Goal: Use online tool/utility: Utilize a website feature to perform a specific function

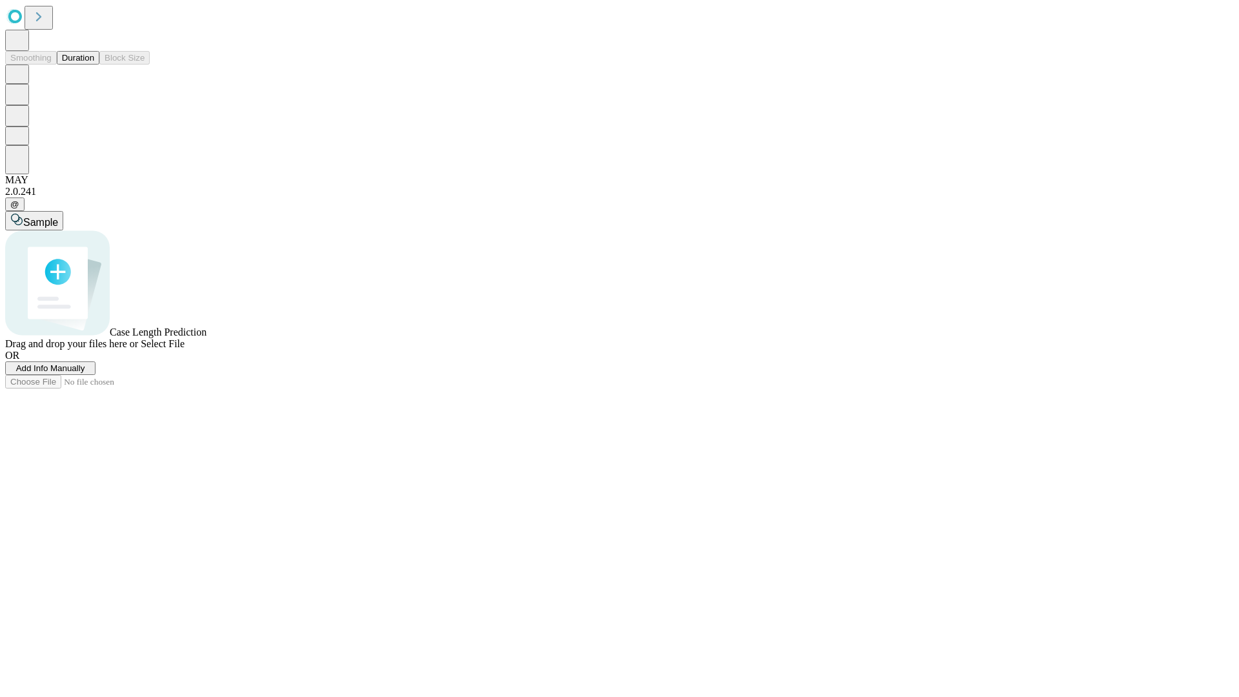
click at [94, 65] on button "Duration" at bounding box center [78, 58] width 43 height 14
click at [85, 373] on span "Add Info Manually" at bounding box center [50, 368] width 69 height 10
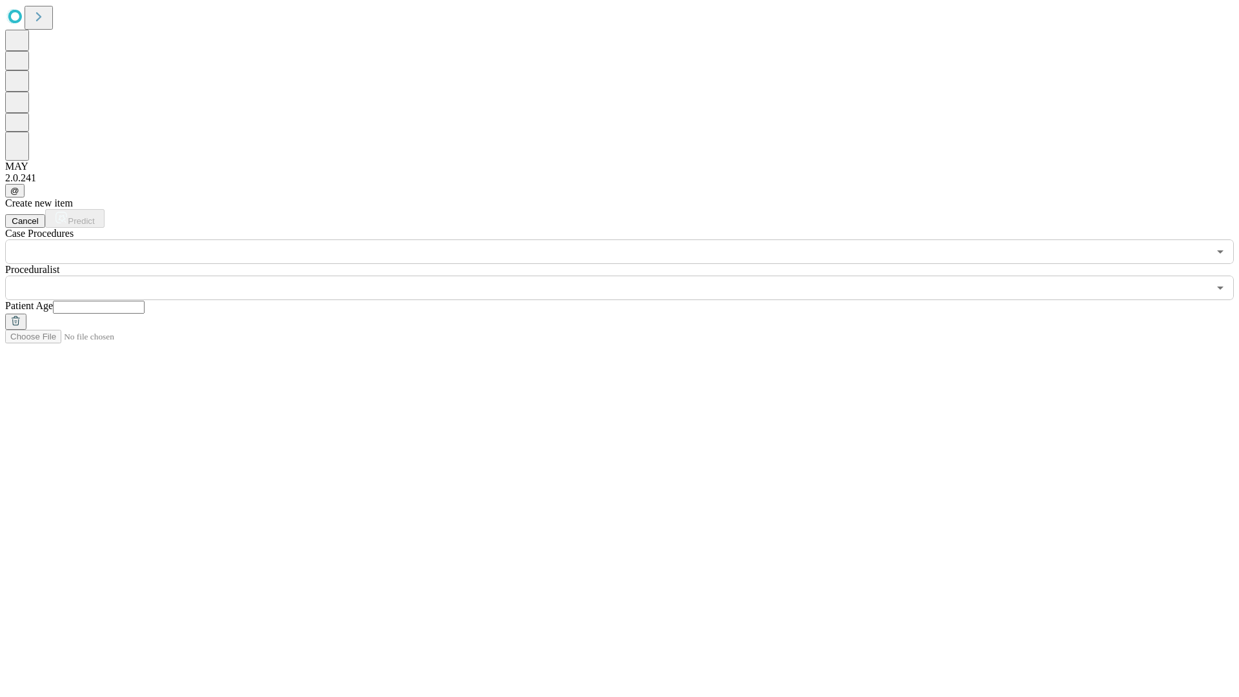
click at [145, 301] on input "text" at bounding box center [99, 307] width 92 height 13
type input "**"
click at [628, 276] on input "text" at bounding box center [606, 288] width 1203 height 25
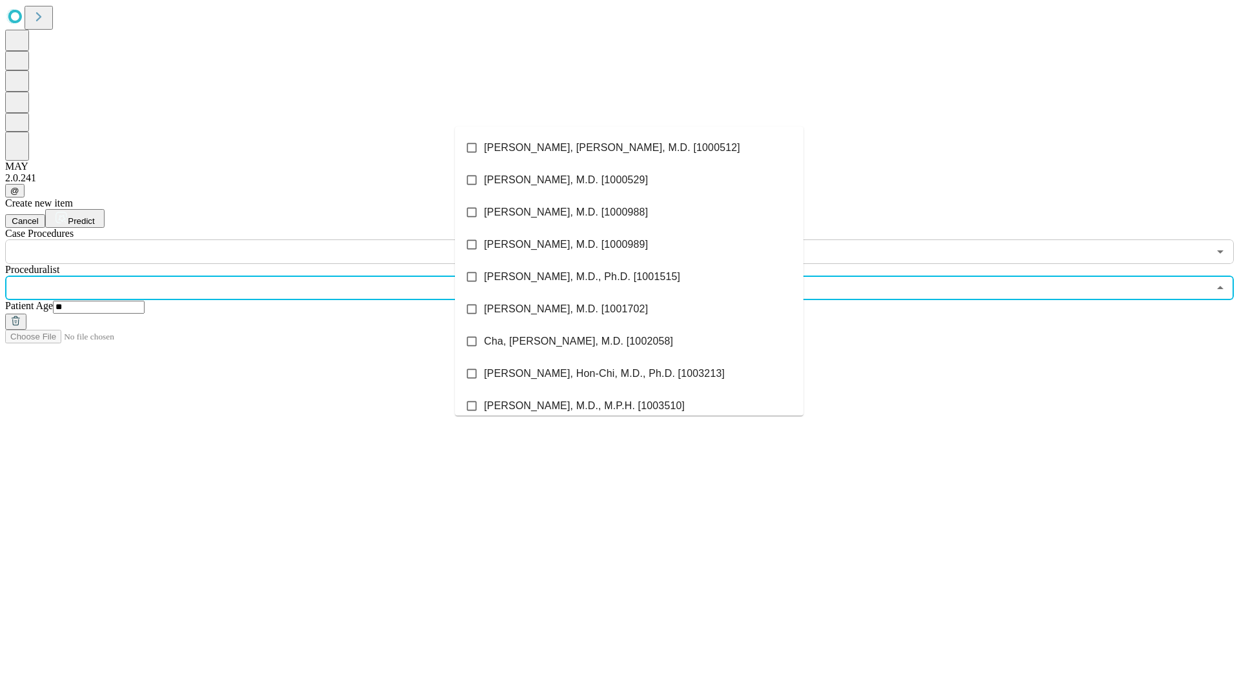
click at [629, 148] on li "[PERSON_NAME], [PERSON_NAME], M.D. [1000512]" at bounding box center [629, 148] width 348 height 32
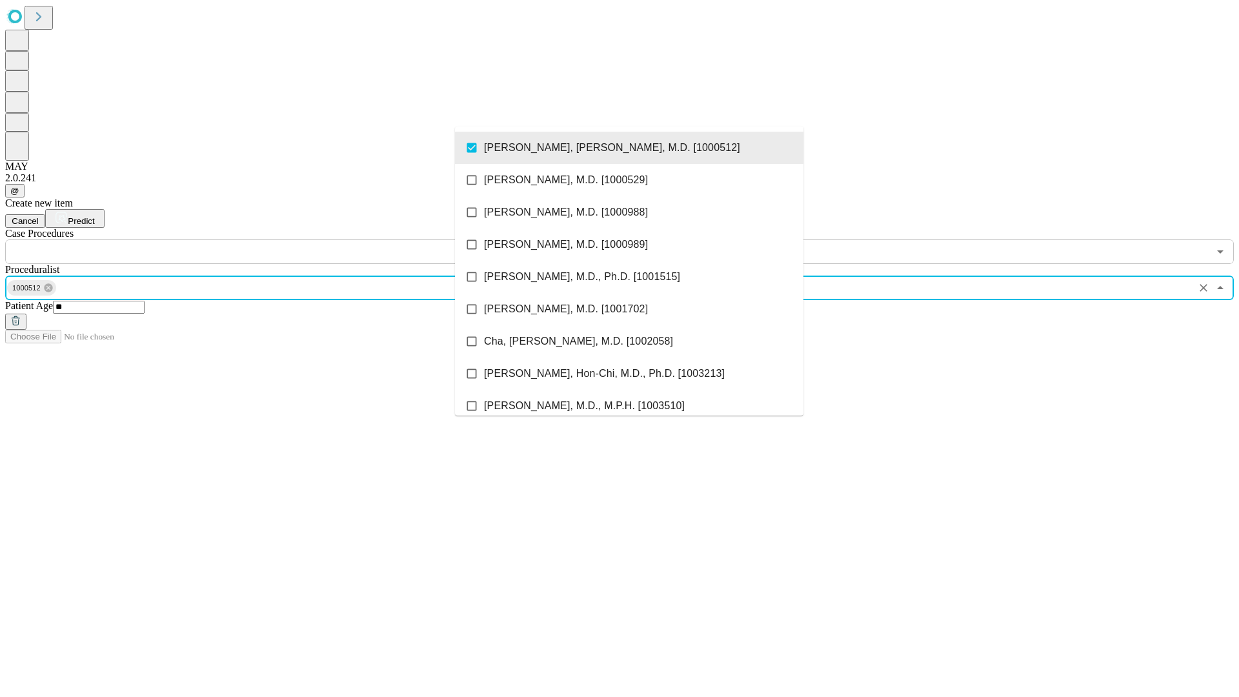
click at [271, 239] on input "text" at bounding box center [606, 251] width 1203 height 25
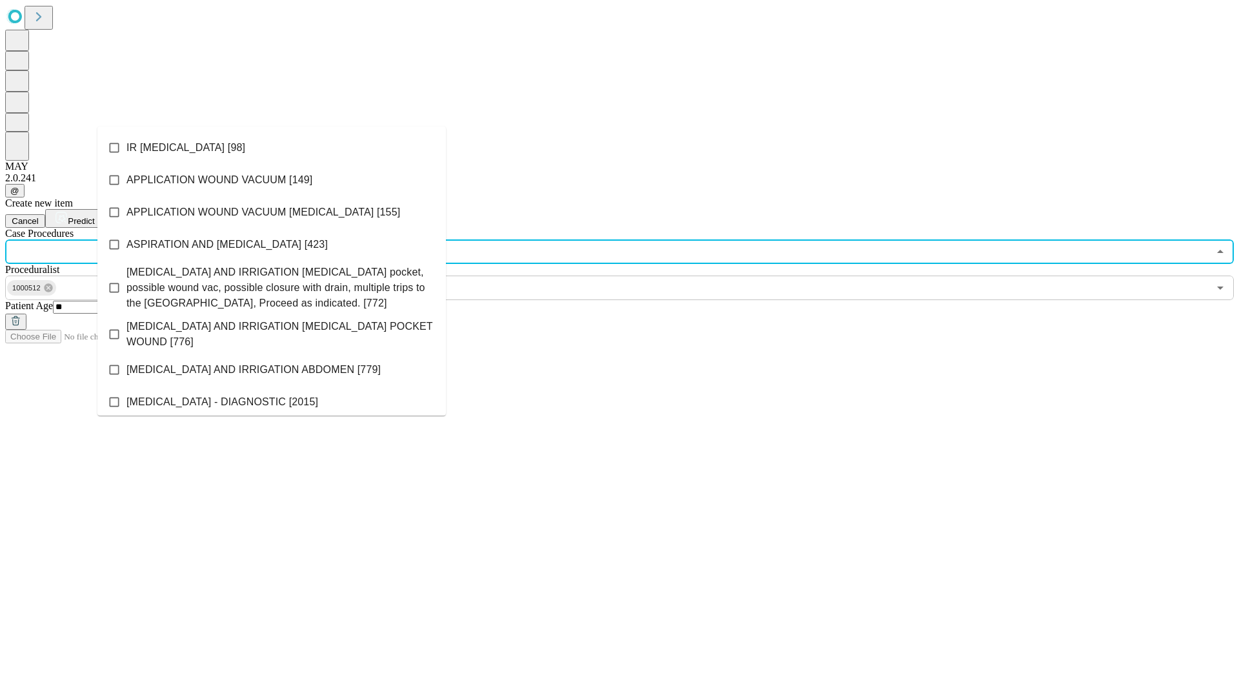
click at [272, 148] on li "IR [MEDICAL_DATA] [98]" at bounding box center [271, 148] width 348 height 32
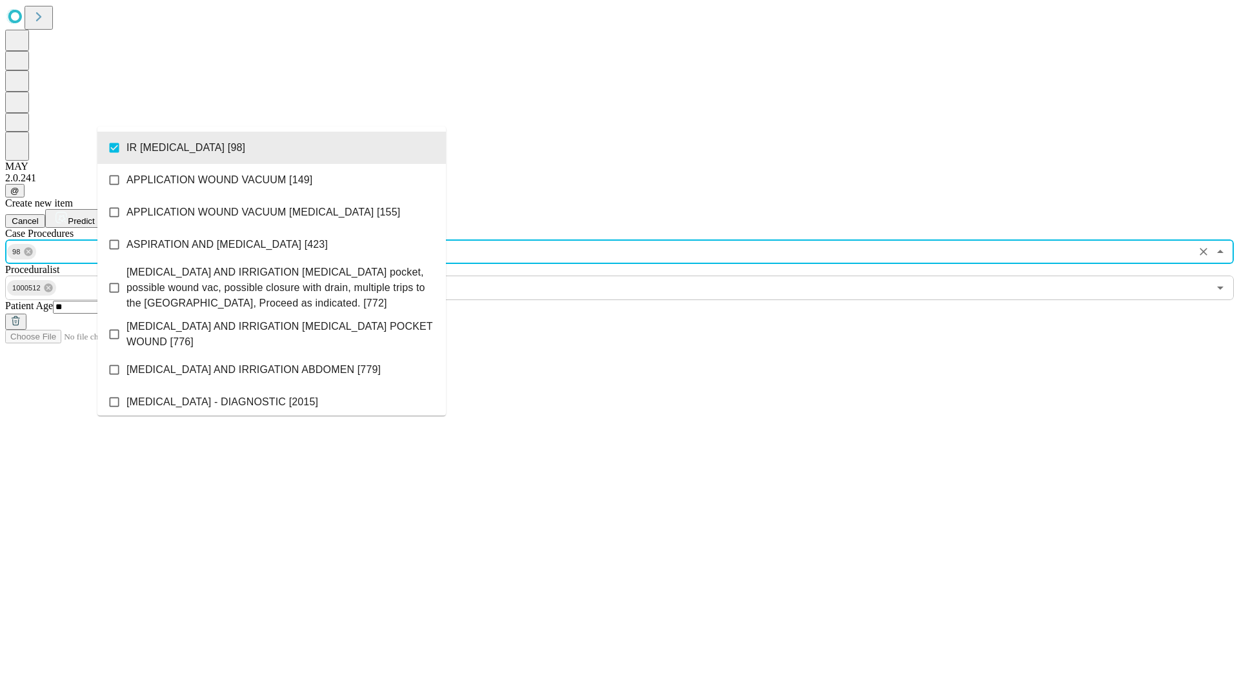
click at [94, 216] on span "Predict" at bounding box center [81, 221] width 26 height 10
